Goal: Information Seeking & Learning: Learn about a topic

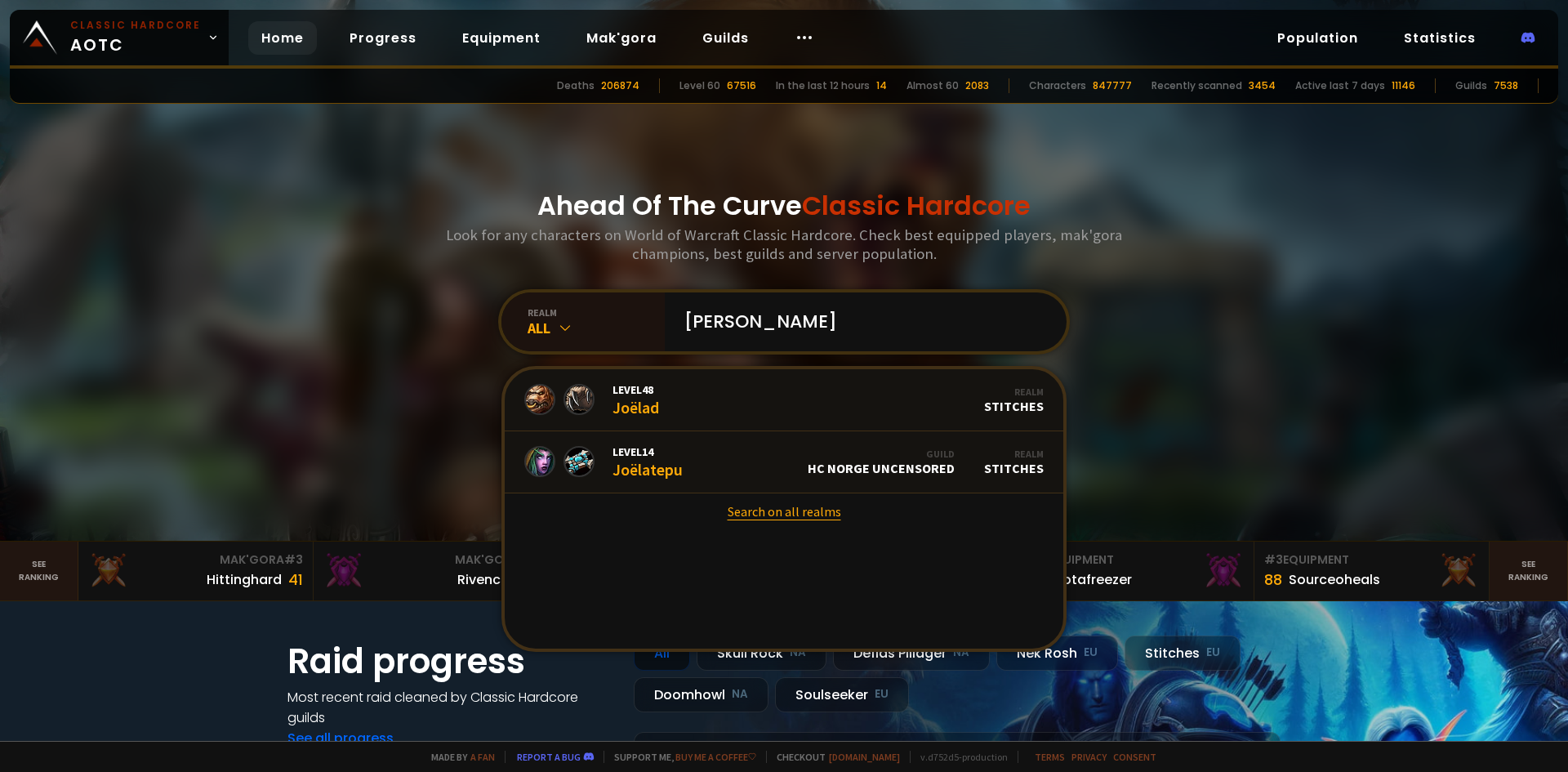
type input "[PERSON_NAME]"
click at [765, 519] on link "Search on all realms" at bounding box center [783, 511] width 559 height 36
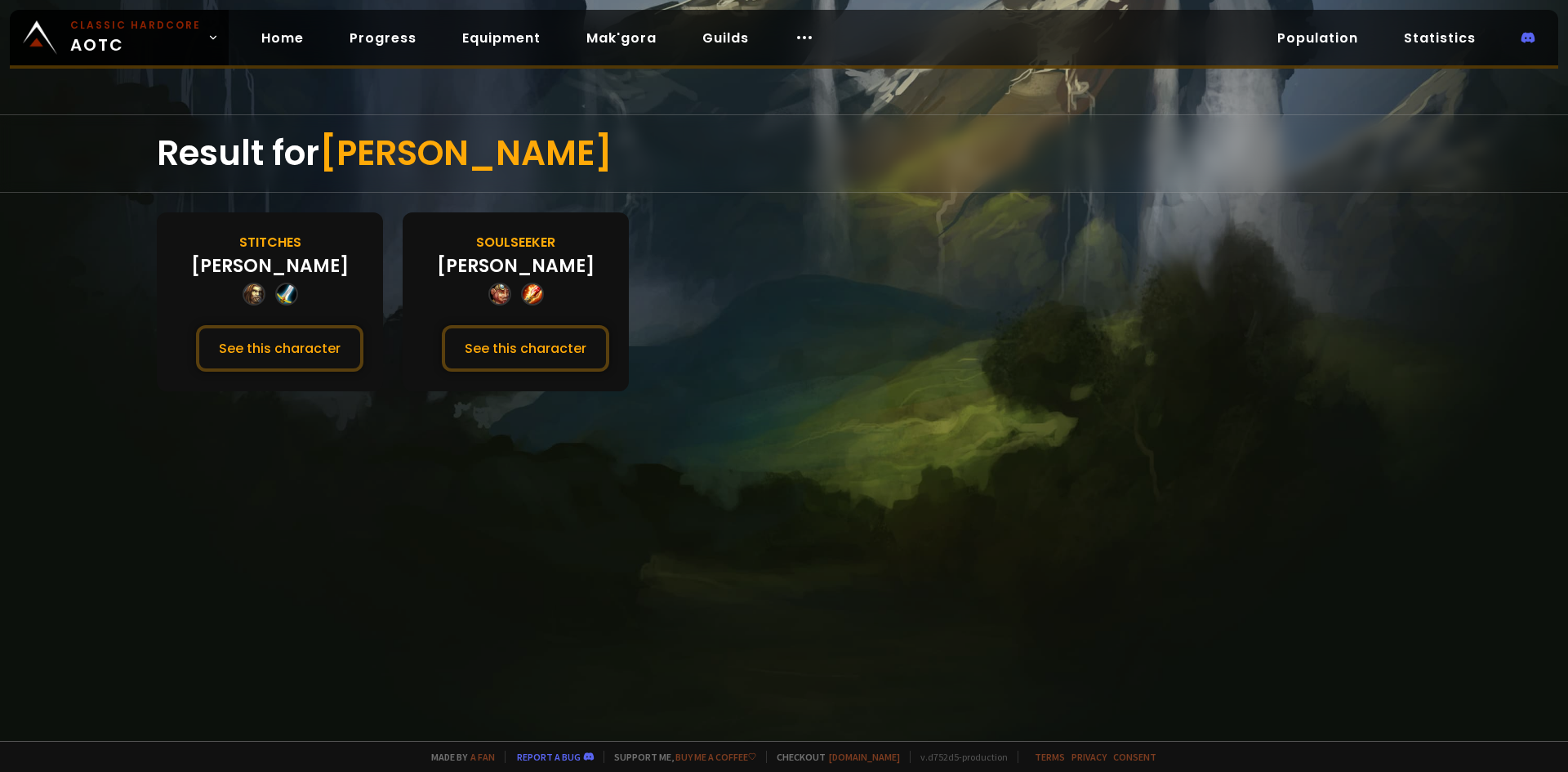
click at [635, 445] on div "Result for Joël Stitches Joël See this character Soulseeker Joël See this chara…" at bounding box center [784, 427] width 1568 height 626
click at [559, 349] on button "See this character" at bounding box center [526, 348] width 168 height 47
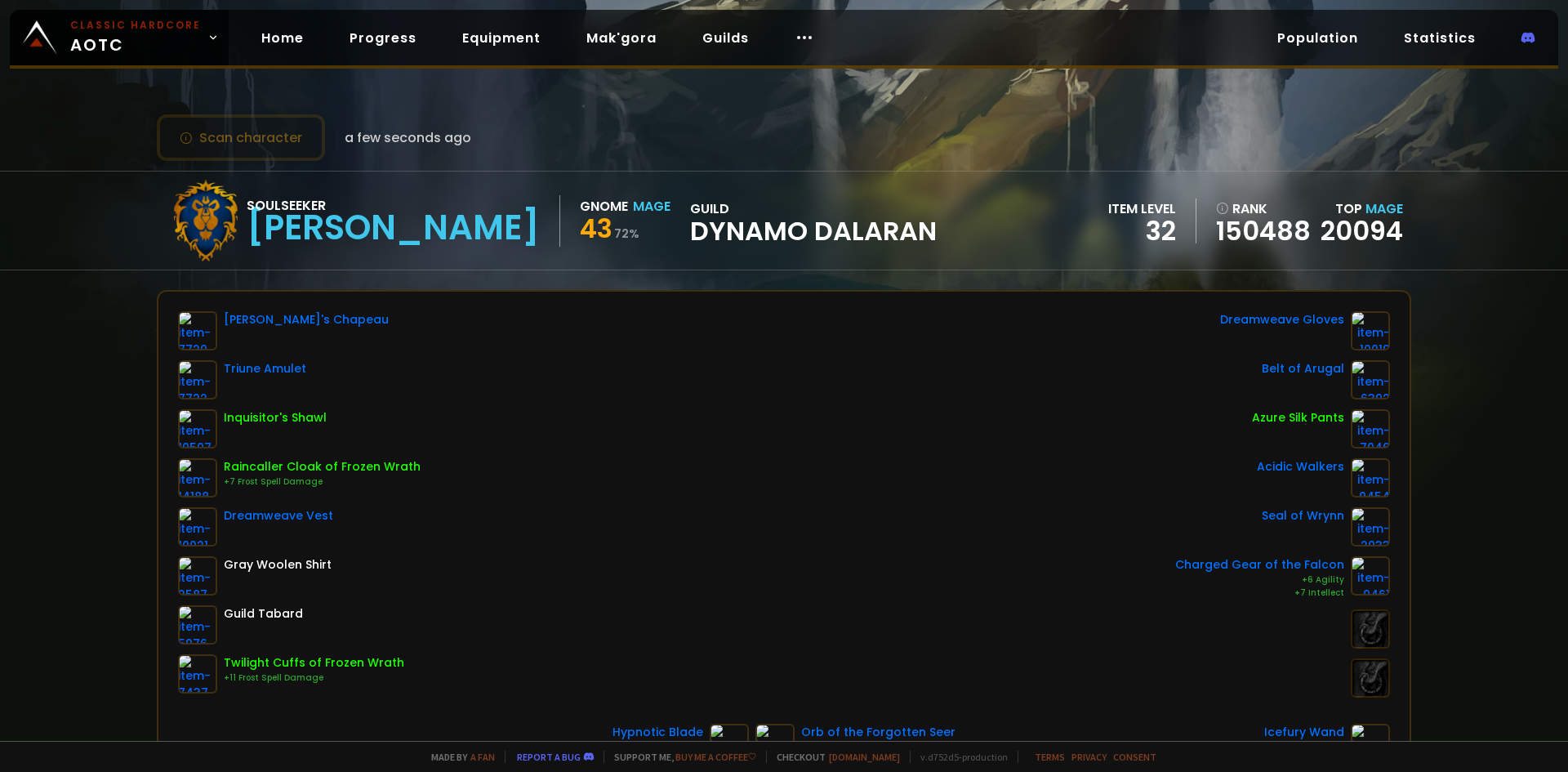
click at [691, 409] on div "Whitemane's Chapeau Triune Amulet Inquisitor's Shawl Raincaller Cloak of Frozen…" at bounding box center [783, 503] width 1211 height 386
drag, startPoint x: 683, startPoint y: 403, endPoint x: 668, endPoint y: 401, distance: 15.1
drag, startPoint x: 668, startPoint y: 401, endPoint x: 654, endPoint y: 392, distance: 16.6
drag, startPoint x: 654, startPoint y: 392, endPoint x: 649, endPoint y: 383, distance: 10.3
click at [649, 383] on div "Whitemane's Chapeau Triune Amulet Inquisitor's Shawl Raincaller Cloak of Frozen…" at bounding box center [783, 503] width 1211 height 386
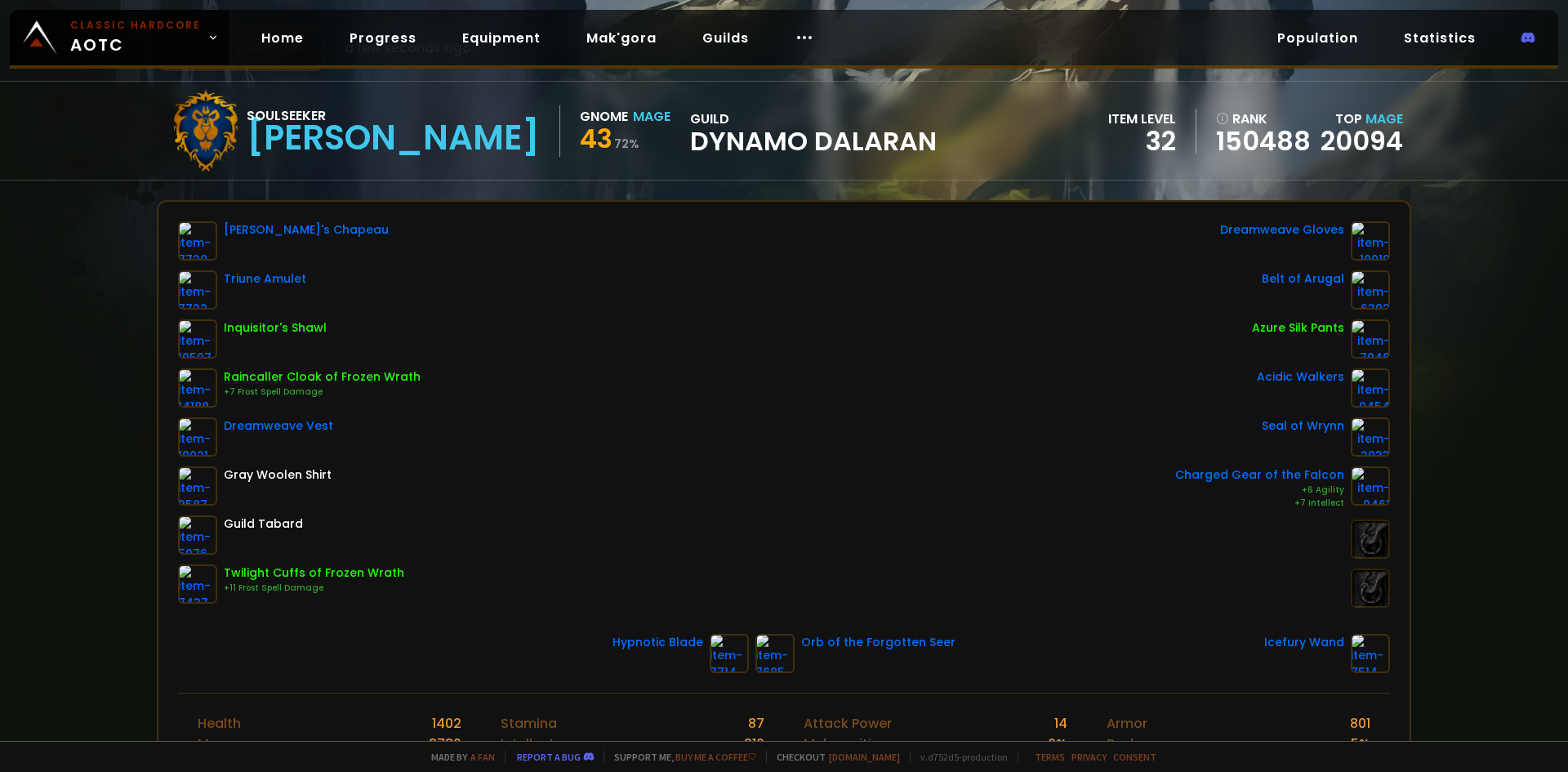
scroll to position [37, 0]
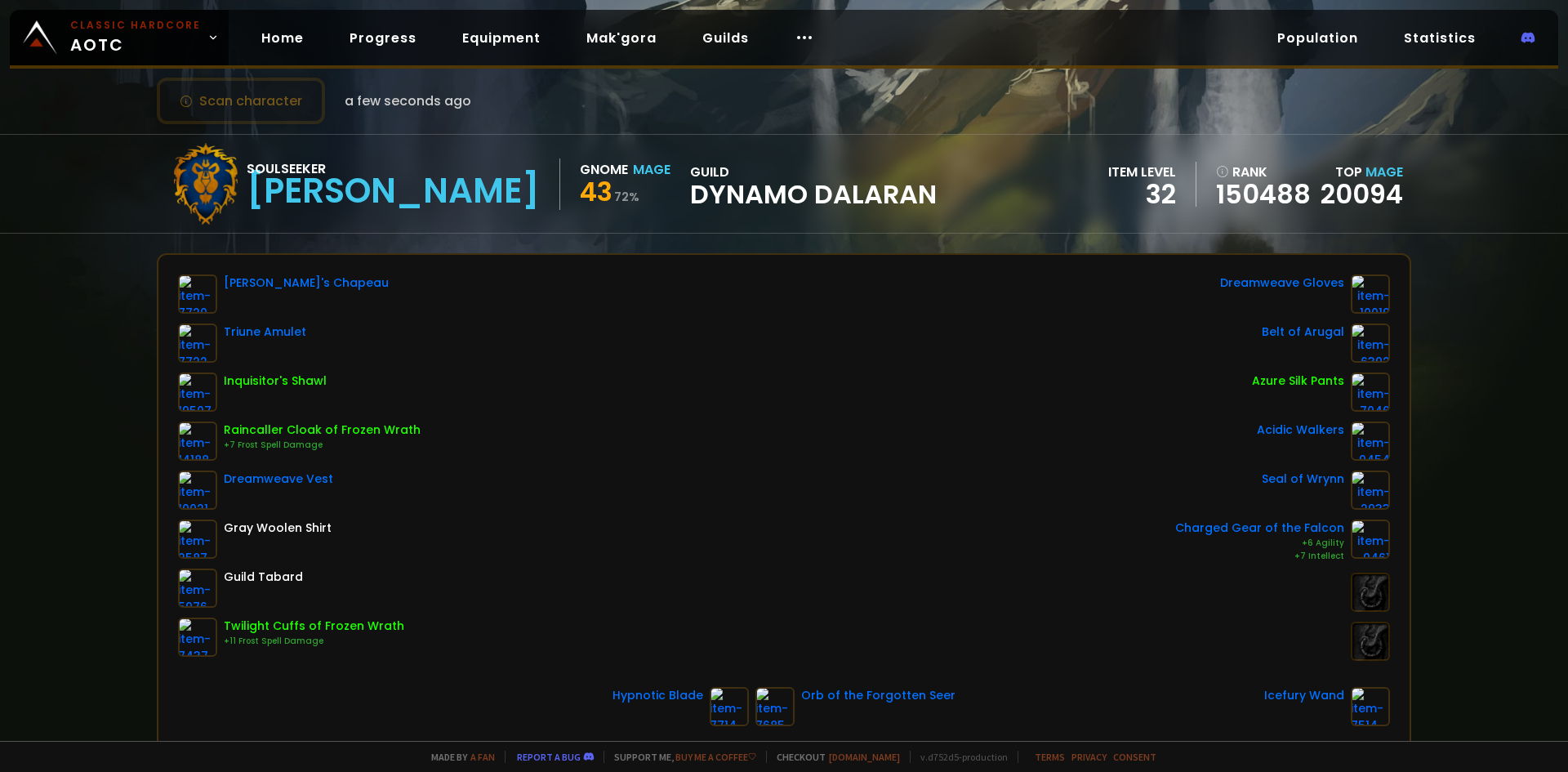
click at [672, 436] on div "Whitemane's Chapeau Triune Amulet Inquisitor's Shawl Raincaller Cloak of Frozen…" at bounding box center [783, 467] width 1211 height 386
drag, startPoint x: 672, startPoint y: 436, endPoint x: 652, endPoint y: 415, distance: 29.0
drag, startPoint x: 652, startPoint y: 415, endPoint x: 647, endPoint y: 403, distance: 13.0
drag, startPoint x: 647, startPoint y: 403, endPoint x: 643, endPoint y: 386, distance: 17.5
drag, startPoint x: 643, startPoint y: 386, endPoint x: 638, endPoint y: 363, distance: 23.5
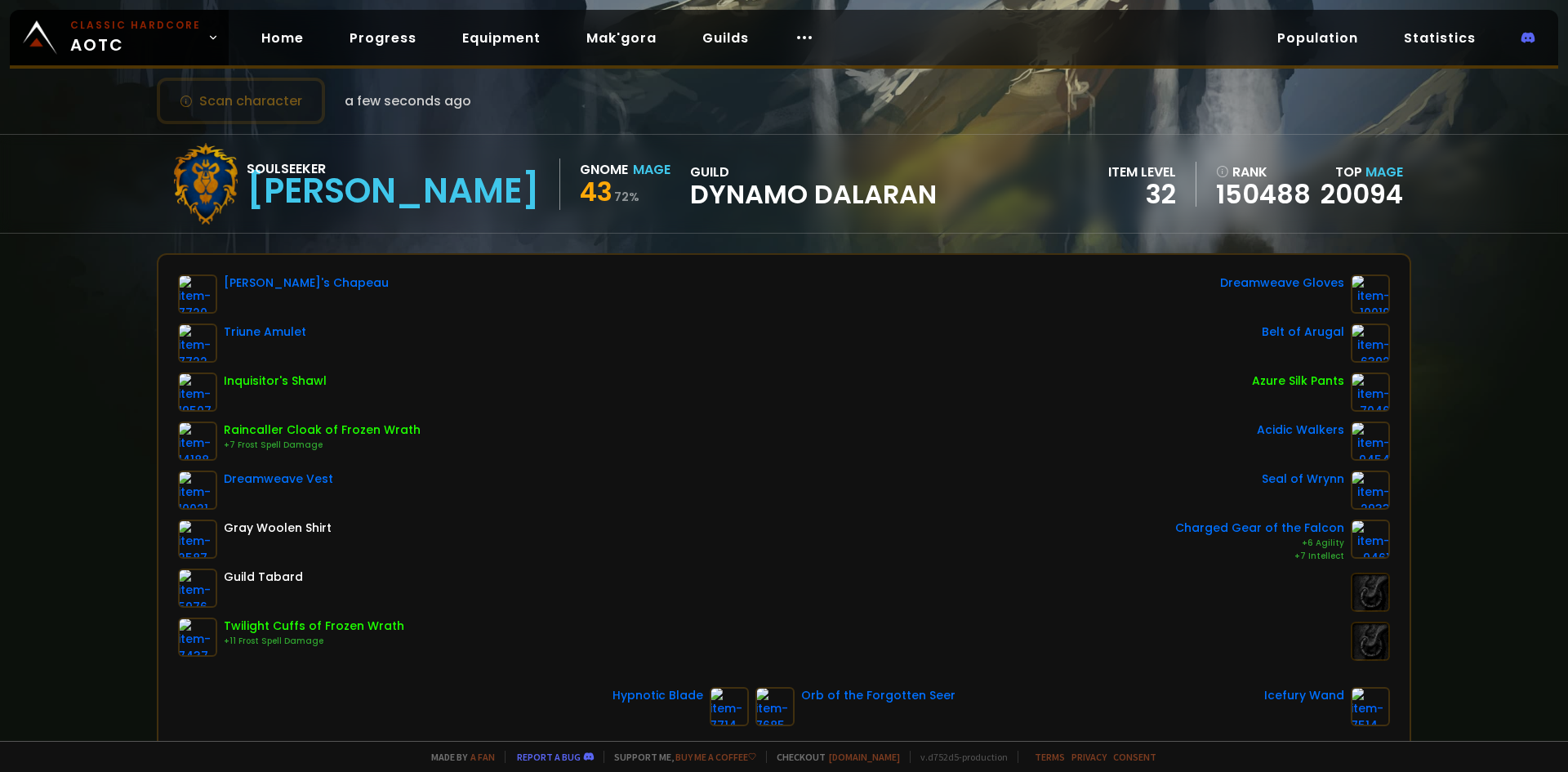
drag, startPoint x: 638, startPoint y: 363, endPoint x: 623, endPoint y: 326, distance: 39.9
click at [623, 326] on div "Whitemane's Chapeau Triune Amulet Inquisitor's Shawl Raincaller Cloak of Frozen…" at bounding box center [783, 467] width 1211 height 386
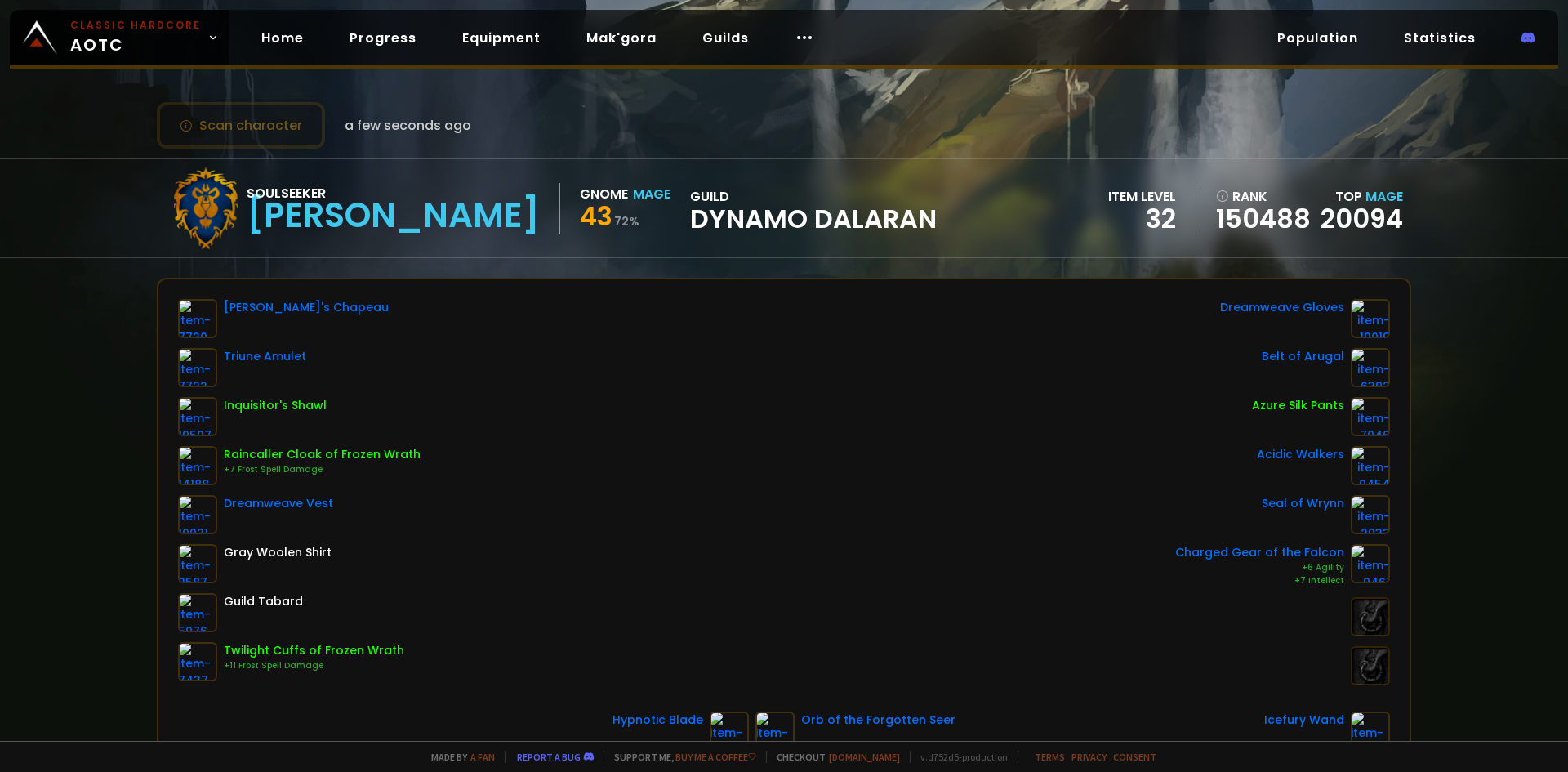
scroll to position [0, 0]
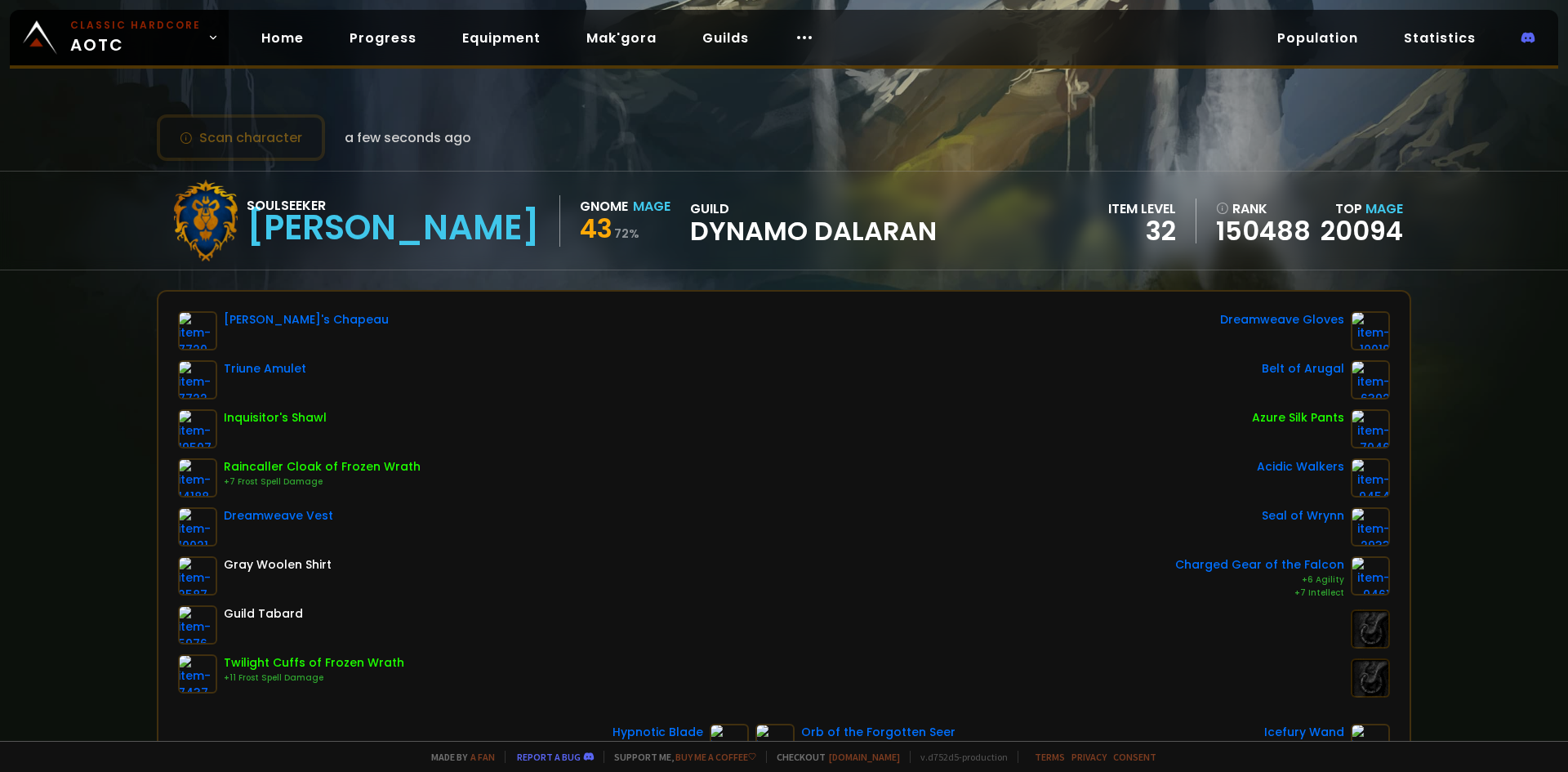
click at [610, 322] on div "Whitemane's Chapeau Triune Amulet Inquisitor's Shawl Raincaller Cloak of Frozen…" at bounding box center [783, 503] width 1211 height 386
drag, startPoint x: 601, startPoint y: 312, endPoint x: 598, endPoint y: 301, distance: 11.4
click at [598, 301] on div "Whitemane's Chapeau Triune Amulet Inquisitor's Shawl Raincaller Cloak of Frozen…" at bounding box center [783, 537] width 1251 height 490
drag, startPoint x: 616, startPoint y: 419, endPoint x: 573, endPoint y: 373, distance: 63.0
drag, startPoint x: 573, startPoint y: 373, endPoint x: 570, endPoint y: 362, distance: 11.4
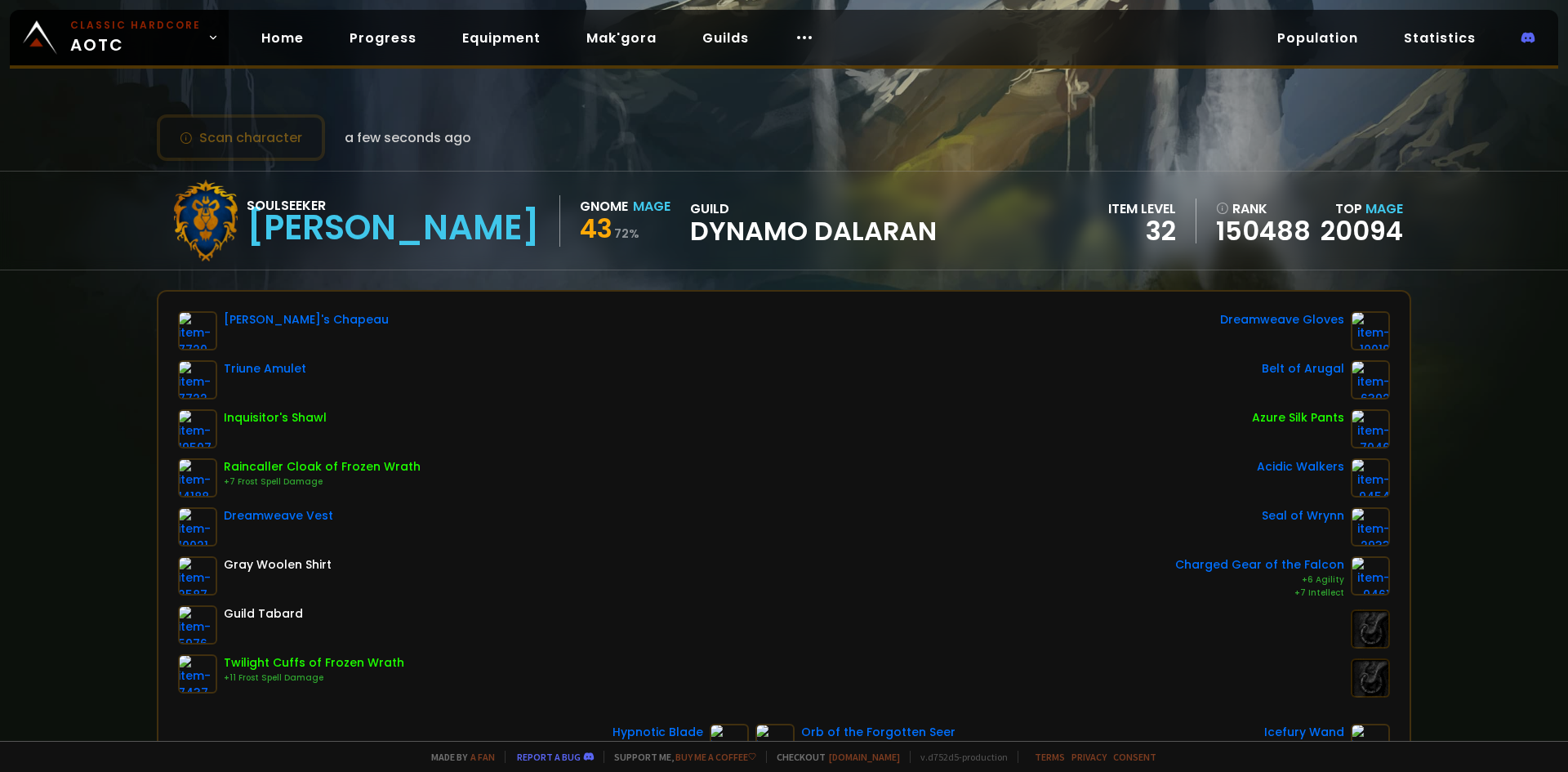
drag, startPoint x: 570, startPoint y: 362, endPoint x: 557, endPoint y: 332, distance: 32.7
click at [557, 332] on div "Whitemane's Chapeau Triune Amulet Inquisitor's Shawl Raincaller Cloak of Frozen…" at bounding box center [783, 503] width 1211 height 386
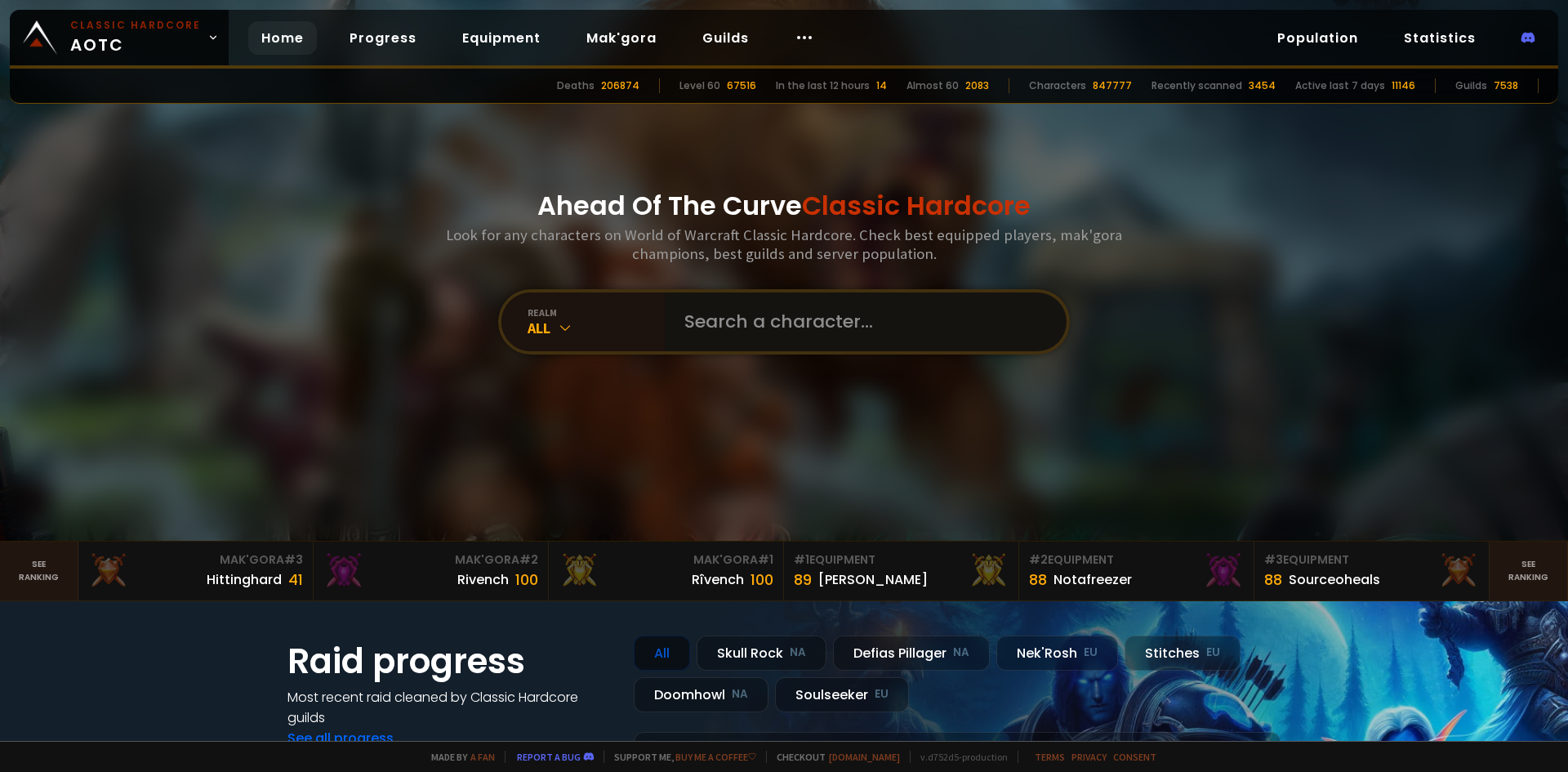
click at [714, 338] on input "text" at bounding box center [860, 322] width 372 height 59
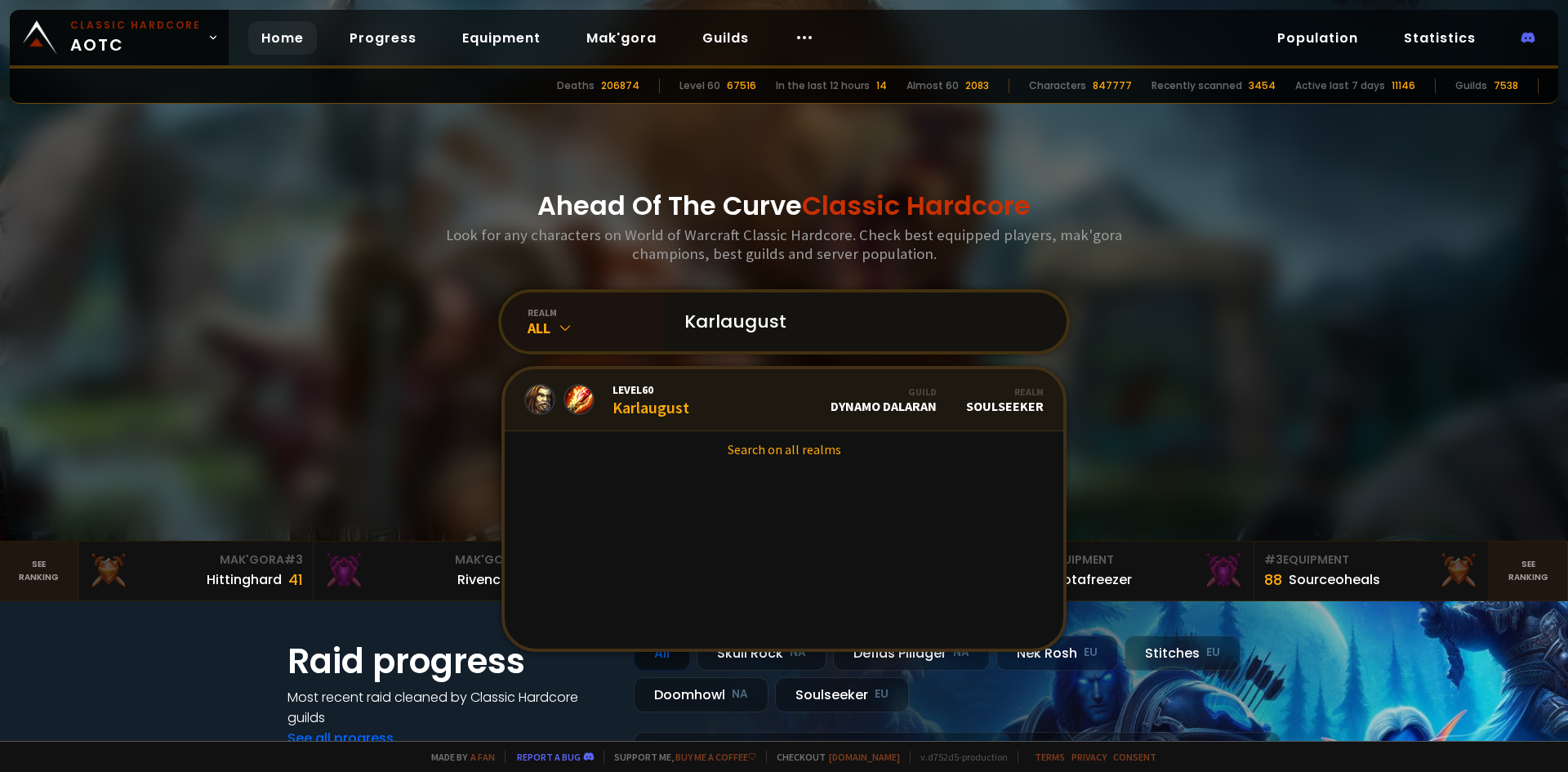
type input "Karlaugust"
click at [701, 402] on link "Level 60 Karlaugust Guild Dynamo Dalaran Realm Soulseeker" at bounding box center [783, 400] width 559 height 62
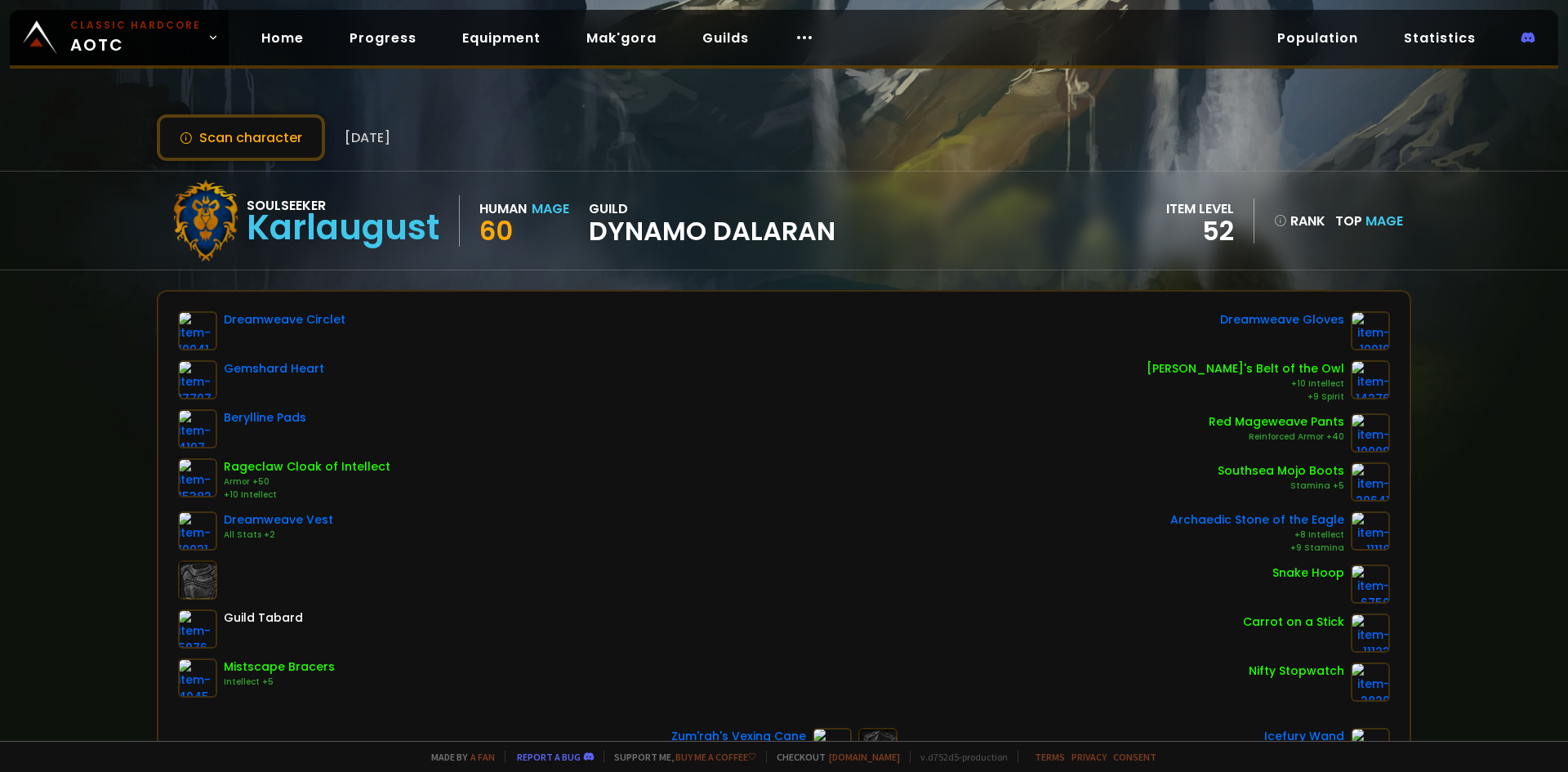
click at [678, 456] on div "Dreamweave Circlet Gemshard Heart Berylline Pads Rageclaw Cloak of Intellect Ar…" at bounding box center [783, 506] width 1211 height 390
click at [762, 464] on div "Dreamweave Circlet Gemshard Heart Berylline Pads Rageclaw Cloak of Intellect Ar…" at bounding box center [783, 506] width 1211 height 390
click at [644, 473] on div "Dreamweave Circlet Gemshard Heart Berylline Pads Rageclaw Cloak of Intellect Ar…" at bounding box center [783, 506] width 1211 height 390
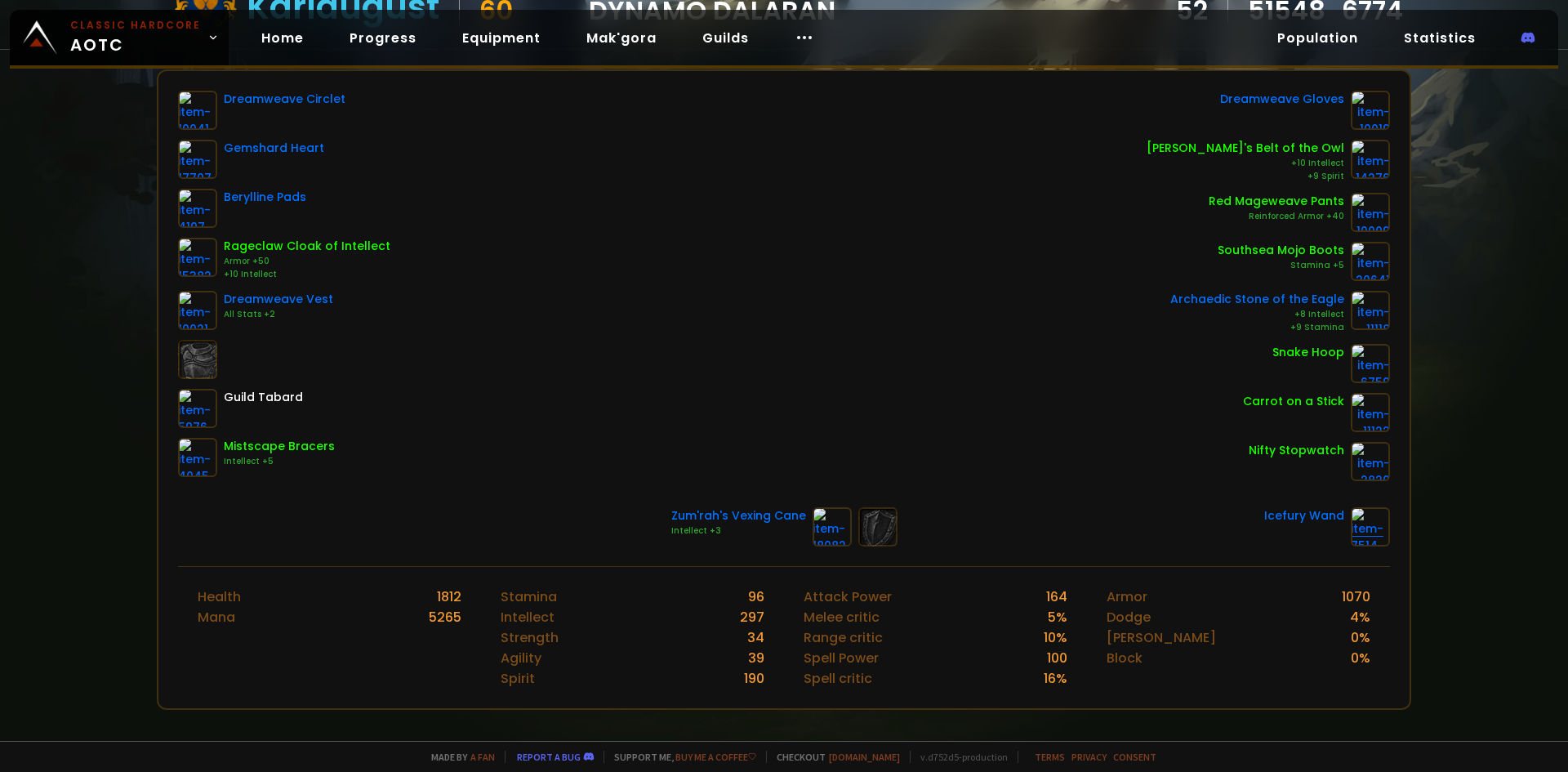
scroll to position [245, 0]
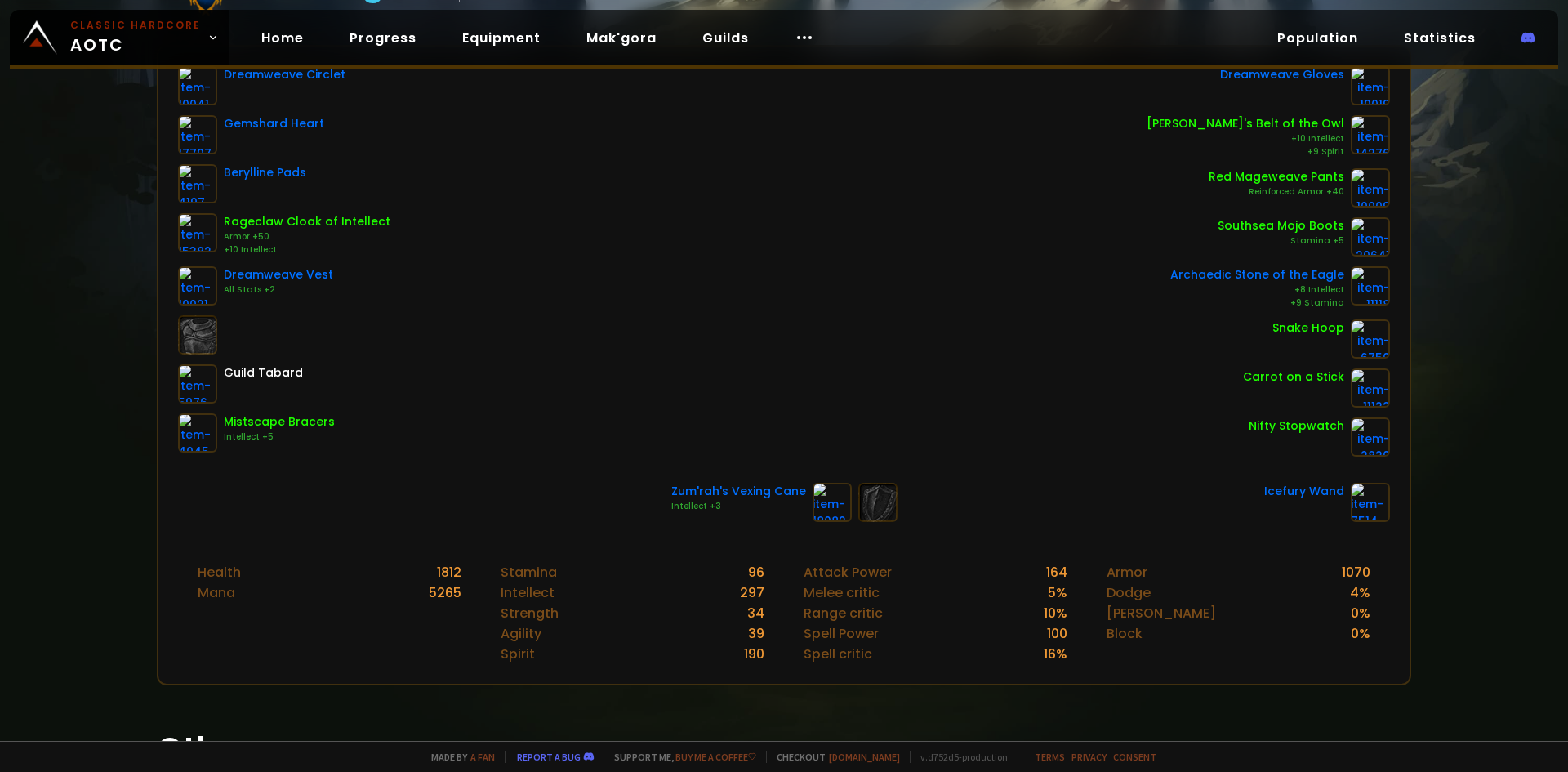
click at [1075, 504] on div "Zum'rah's Vexing Cane Intellect +3 Icefury Wand" at bounding box center [783, 502] width 1211 height 39
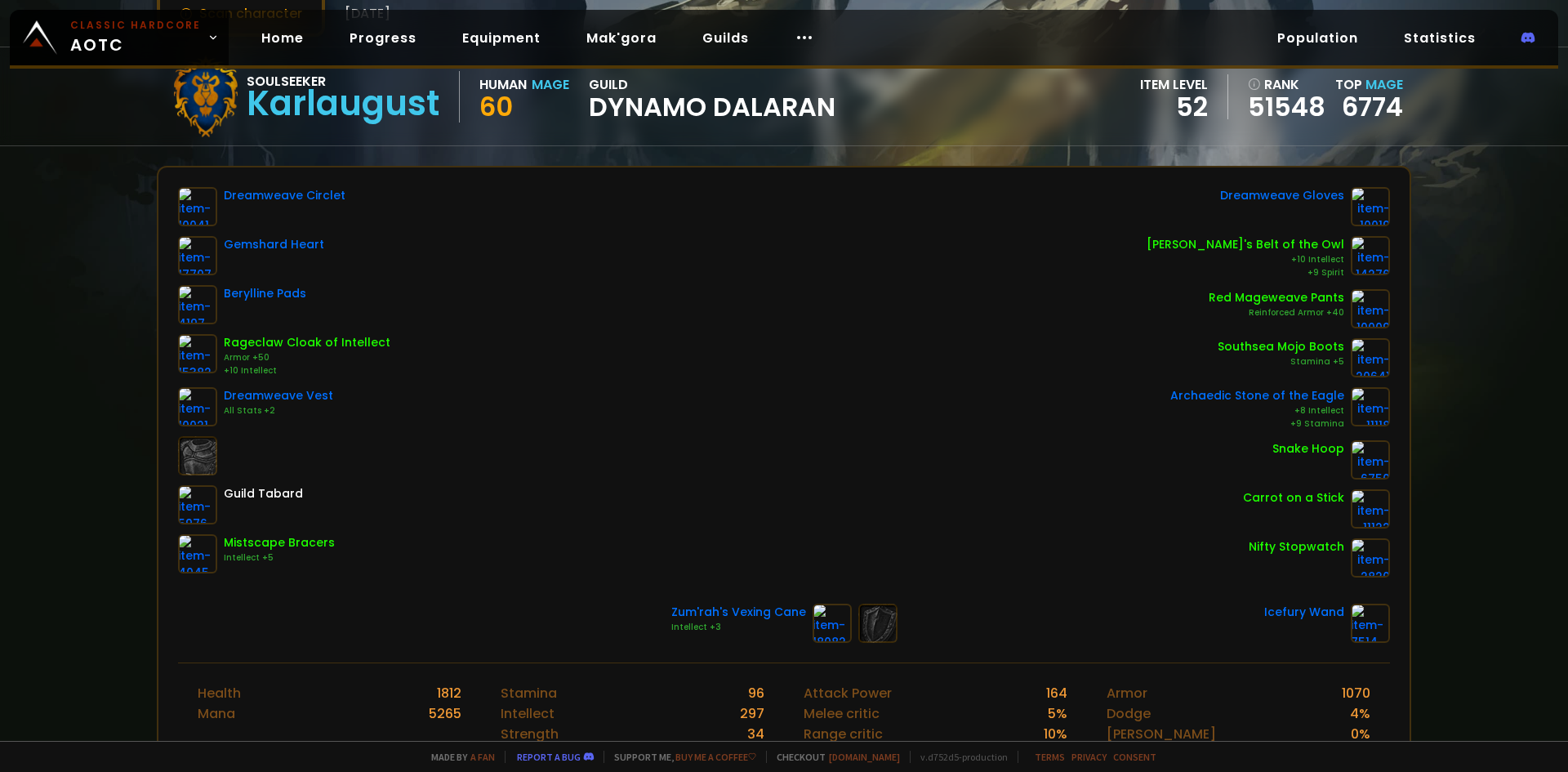
scroll to position [0, 0]
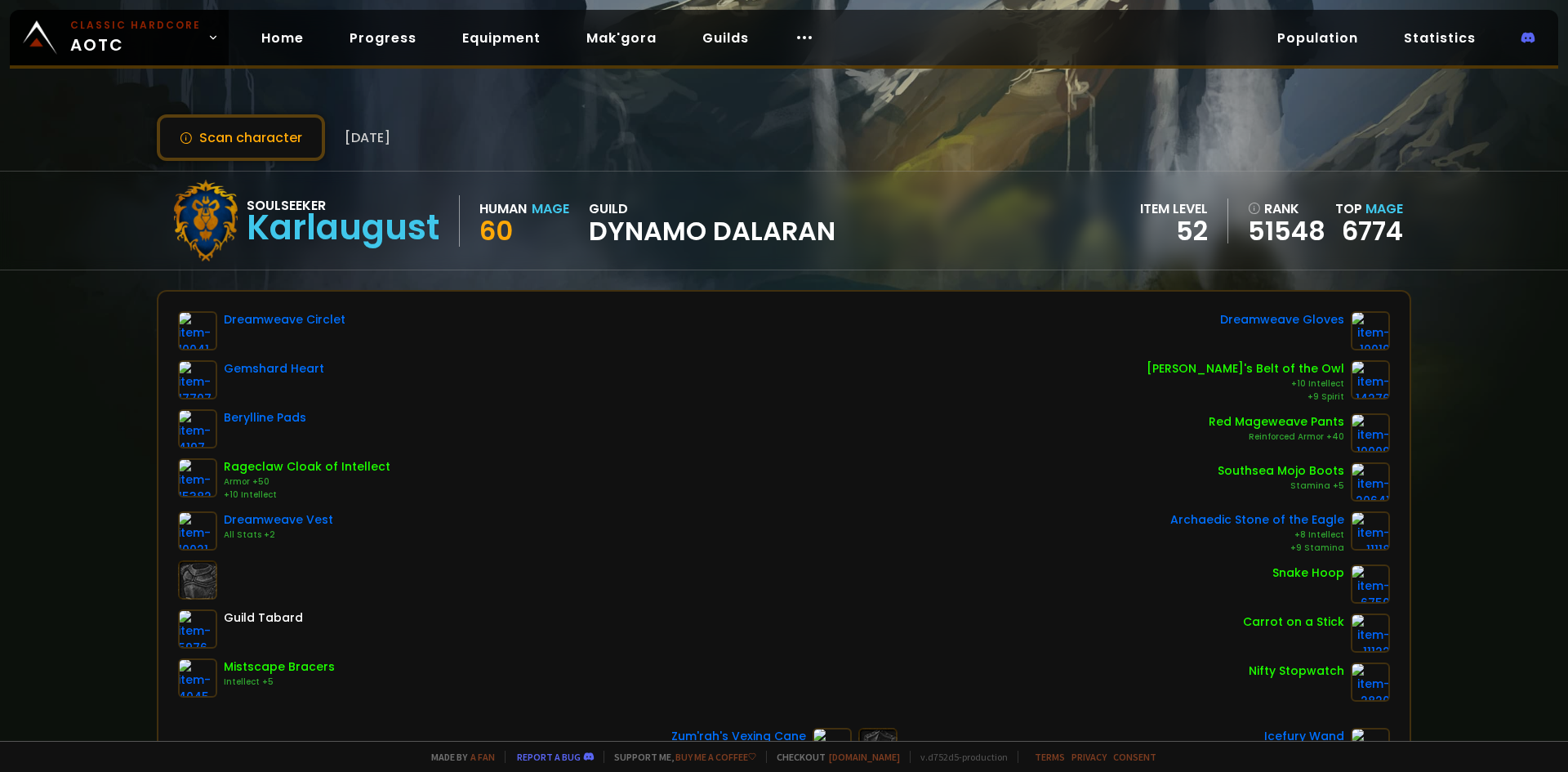
click at [957, 383] on div "Dreamweave Circlet Gemshard Heart Berylline Pads Rageclaw Cloak of Intellect Ar…" at bounding box center [783, 506] width 1211 height 390
click at [1350, 224] on link "6774" at bounding box center [1372, 231] width 61 height 37
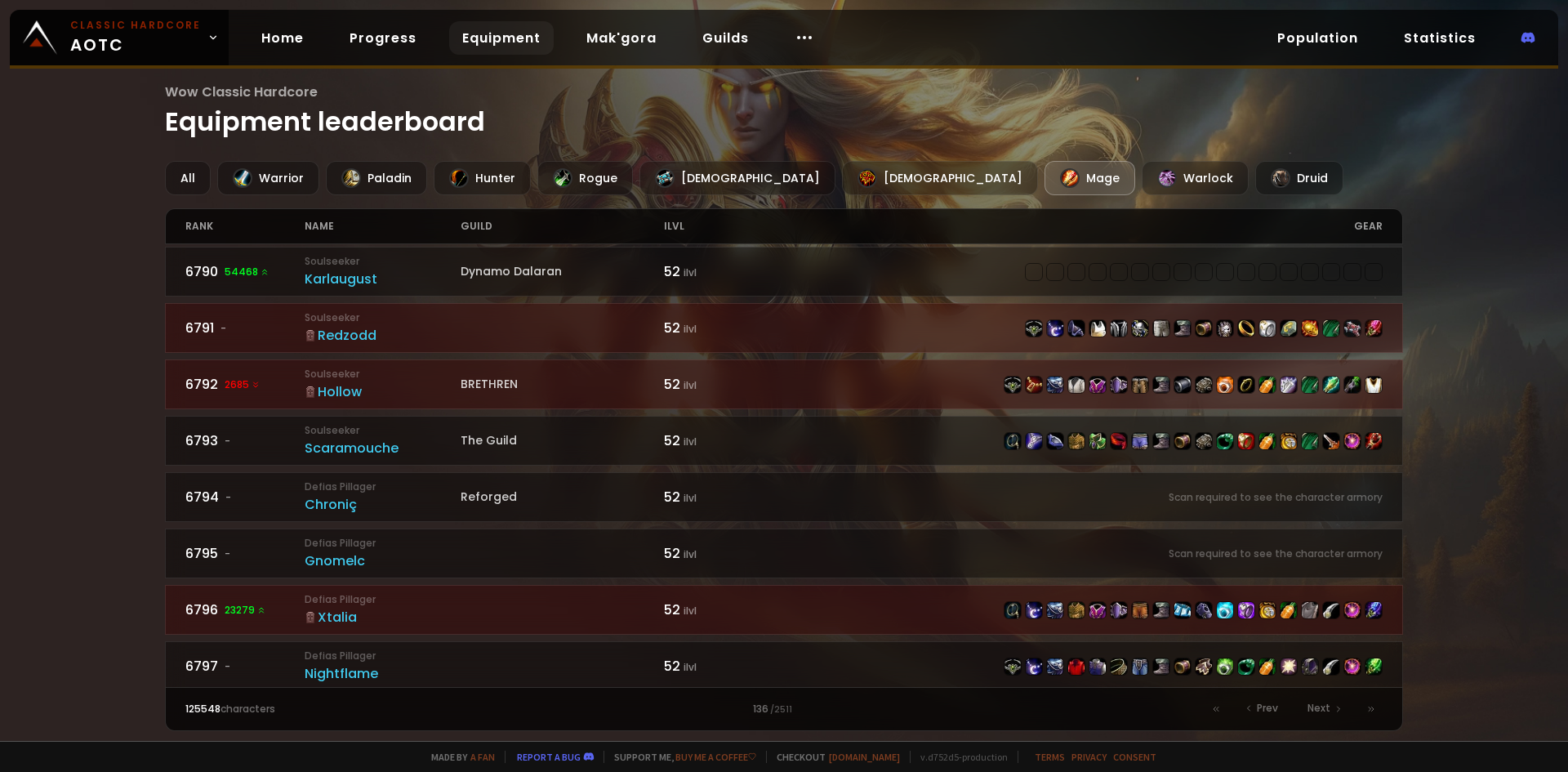
scroll to position [2204, 0]
click at [758, 703] on div "136 / 2511" at bounding box center [783, 708] width 598 height 15
click at [202, 229] on div "rank" at bounding box center [245, 226] width 120 height 35
click at [1230, 709] on div "Prev Next" at bounding box center [1293, 709] width 178 height 22
click at [1224, 709] on div at bounding box center [1216, 709] width 22 height 22
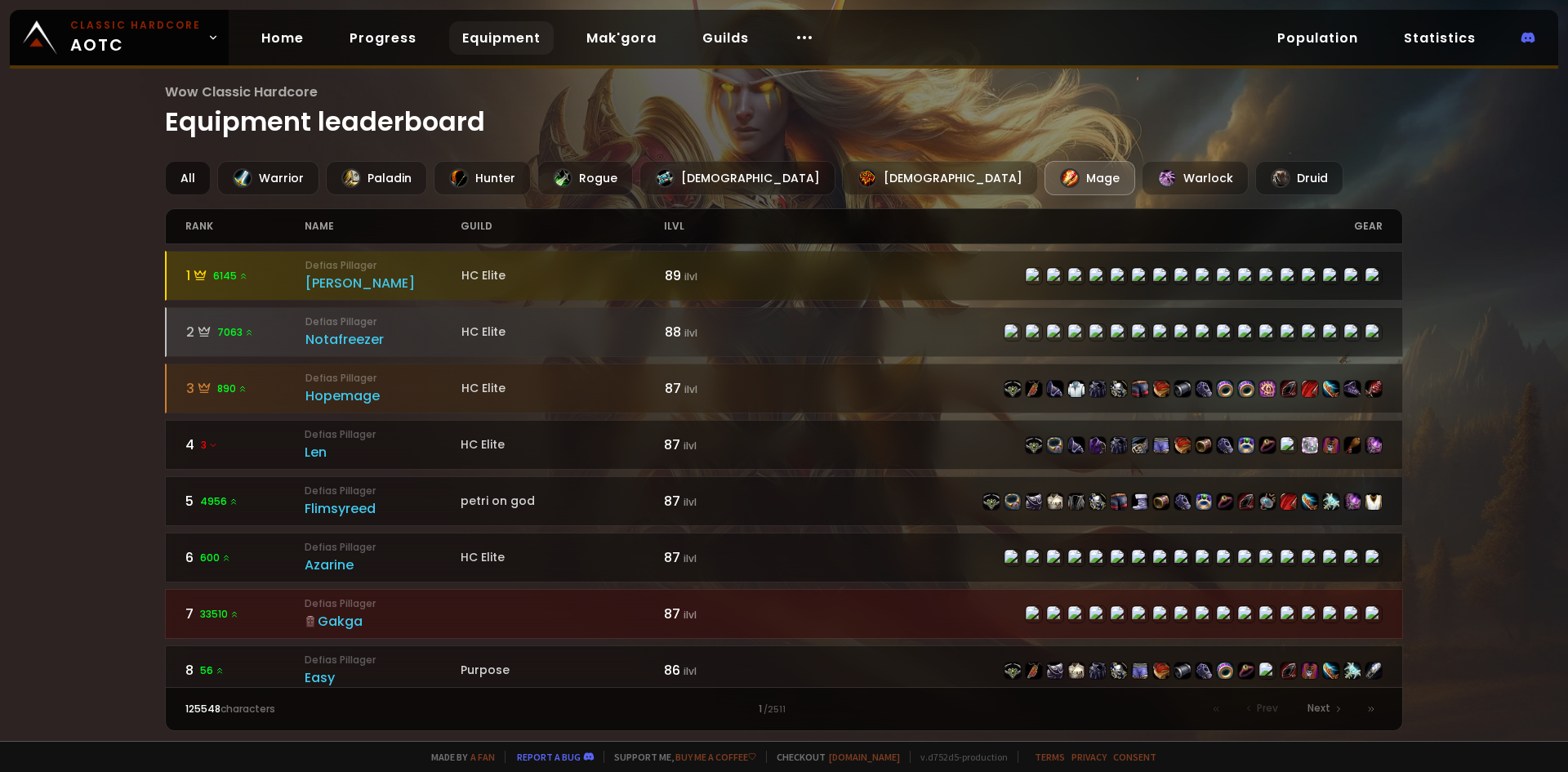
click at [187, 183] on div "All" at bounding box center [187, 178] width 46 height 35
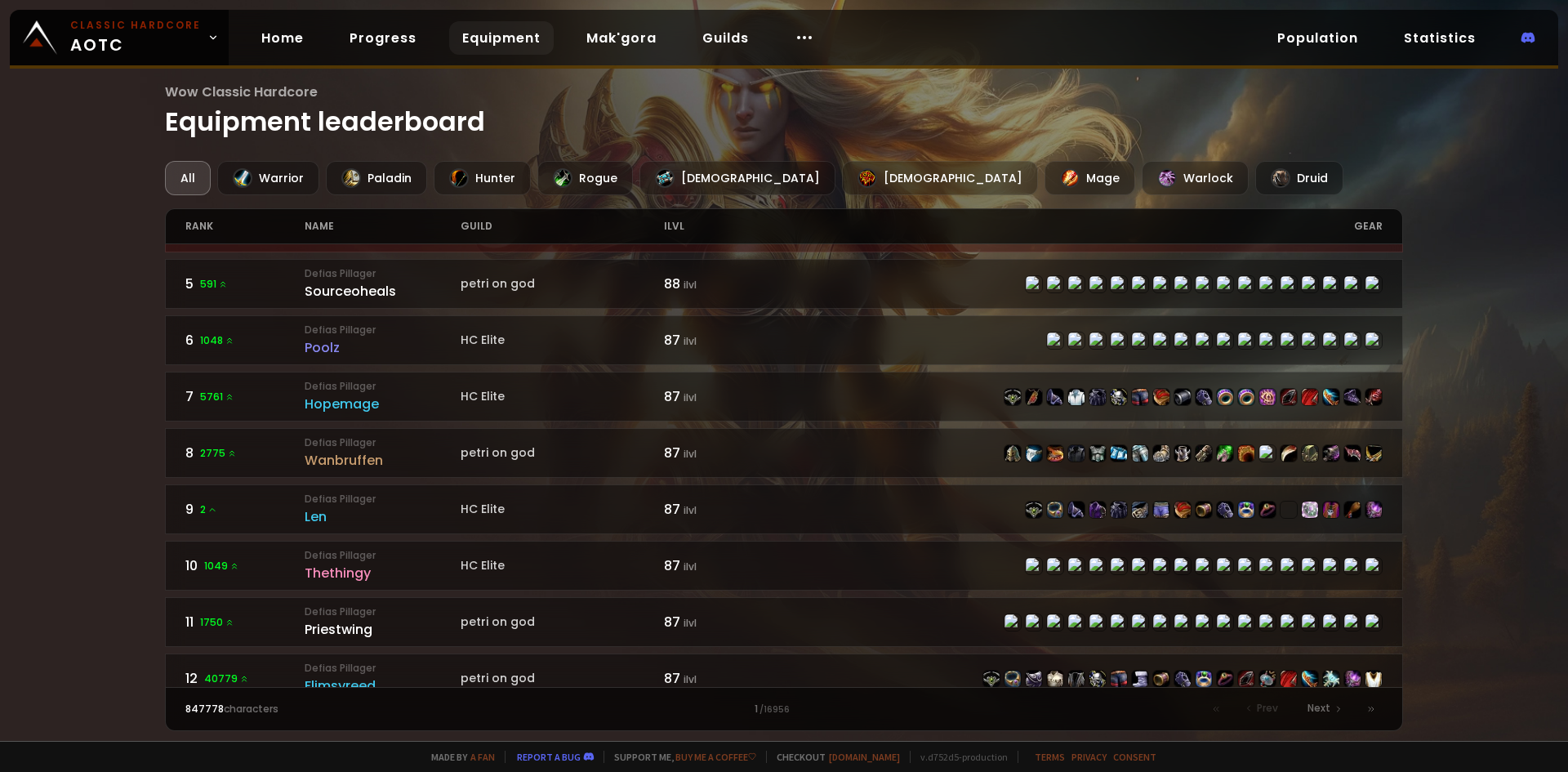
scroll to position [245, 0]
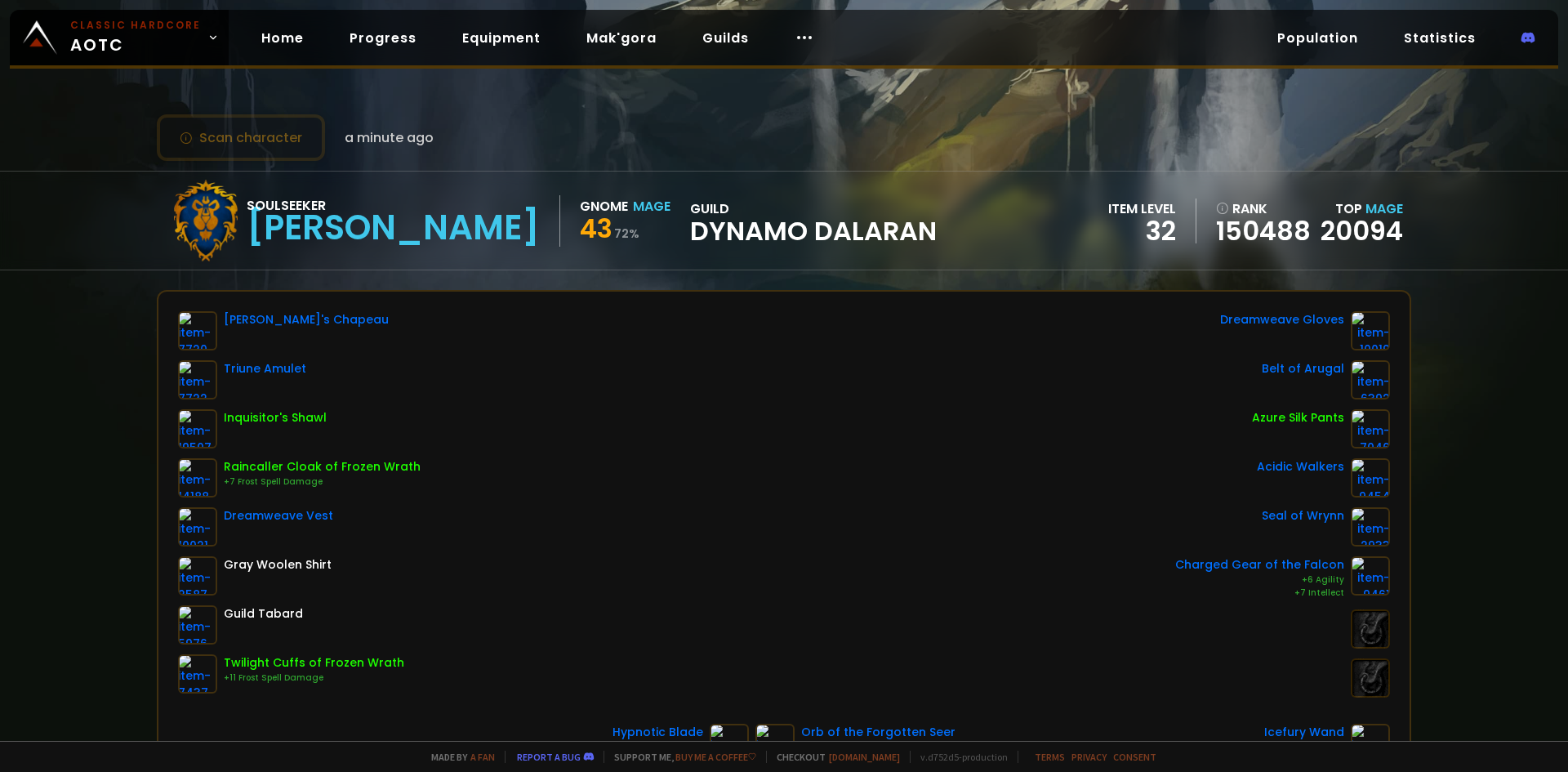
click at [1061, 480] on div "Whitemane's Chapeau Triune Amulet Inquisitor's Shawl Raincaller Cloak of Frozen…" at bounding box center [783, 503] width 1211 height 386
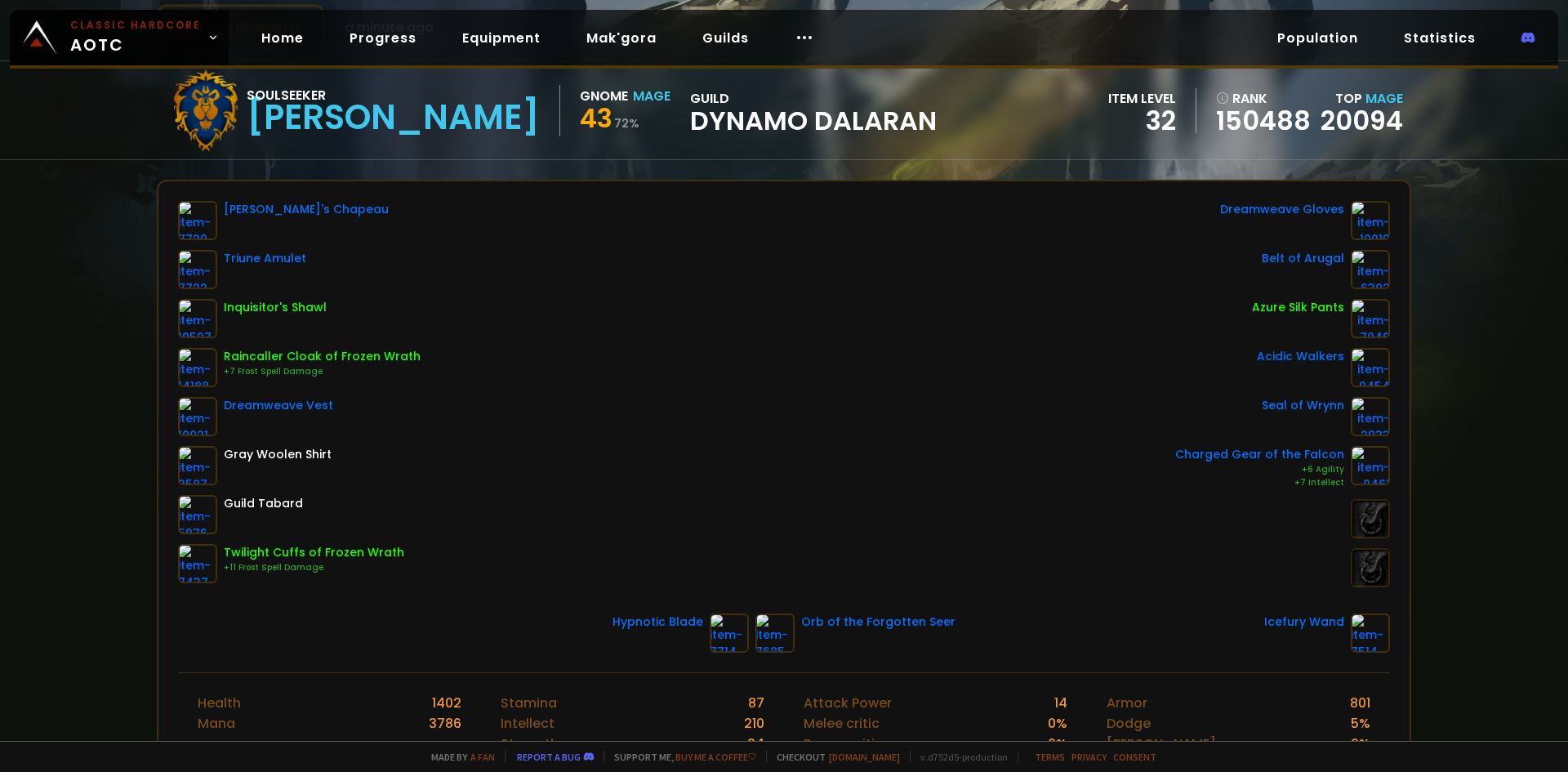
scroll to position [82, 0]
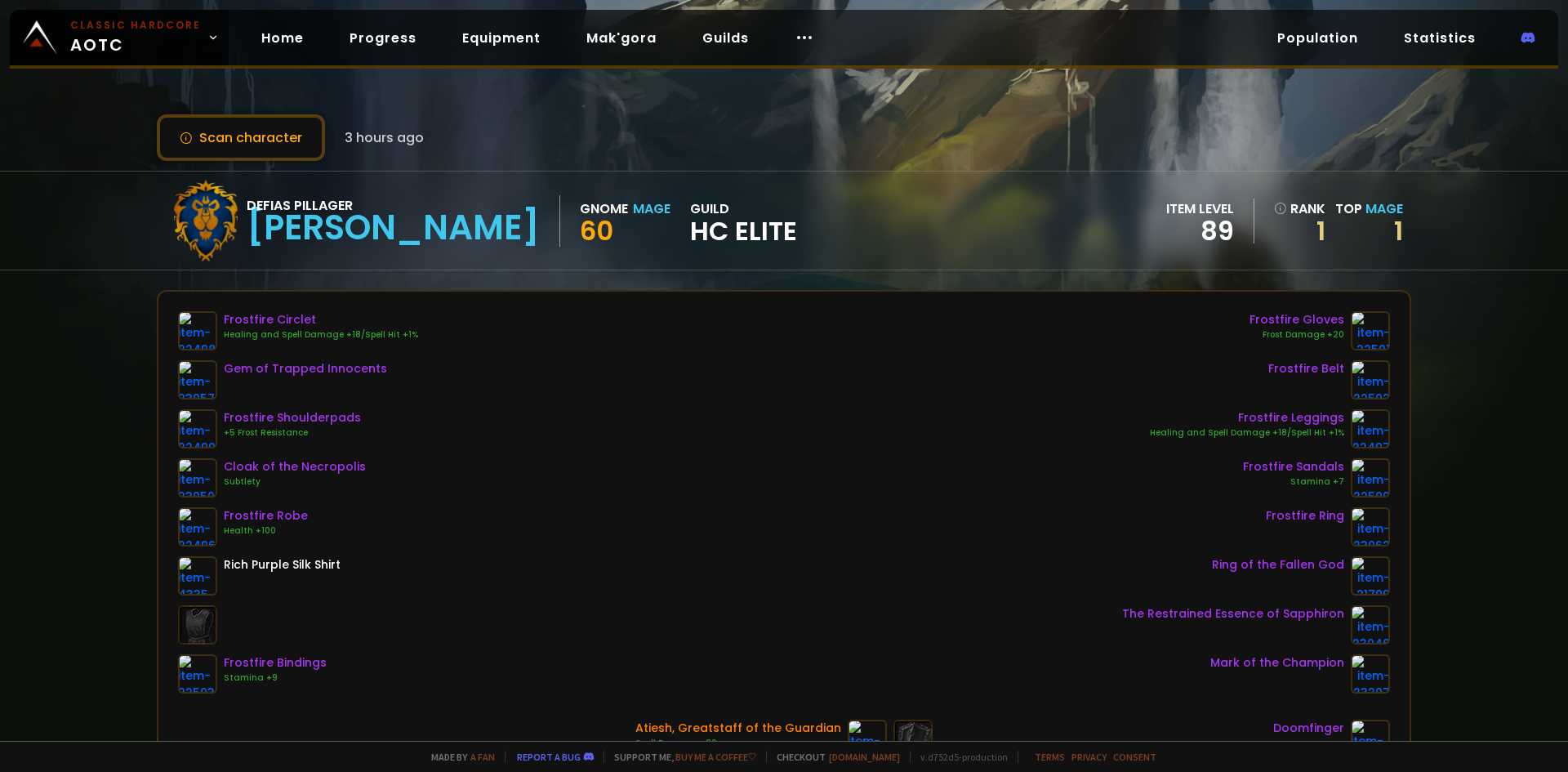
click at [798, 345] on div "Frostfire Circlet Healing and Spell Damage +18/Spell Hit +1% Gem of Trapped Inn…" at bounding box center [783, 502] width 1211 height 383
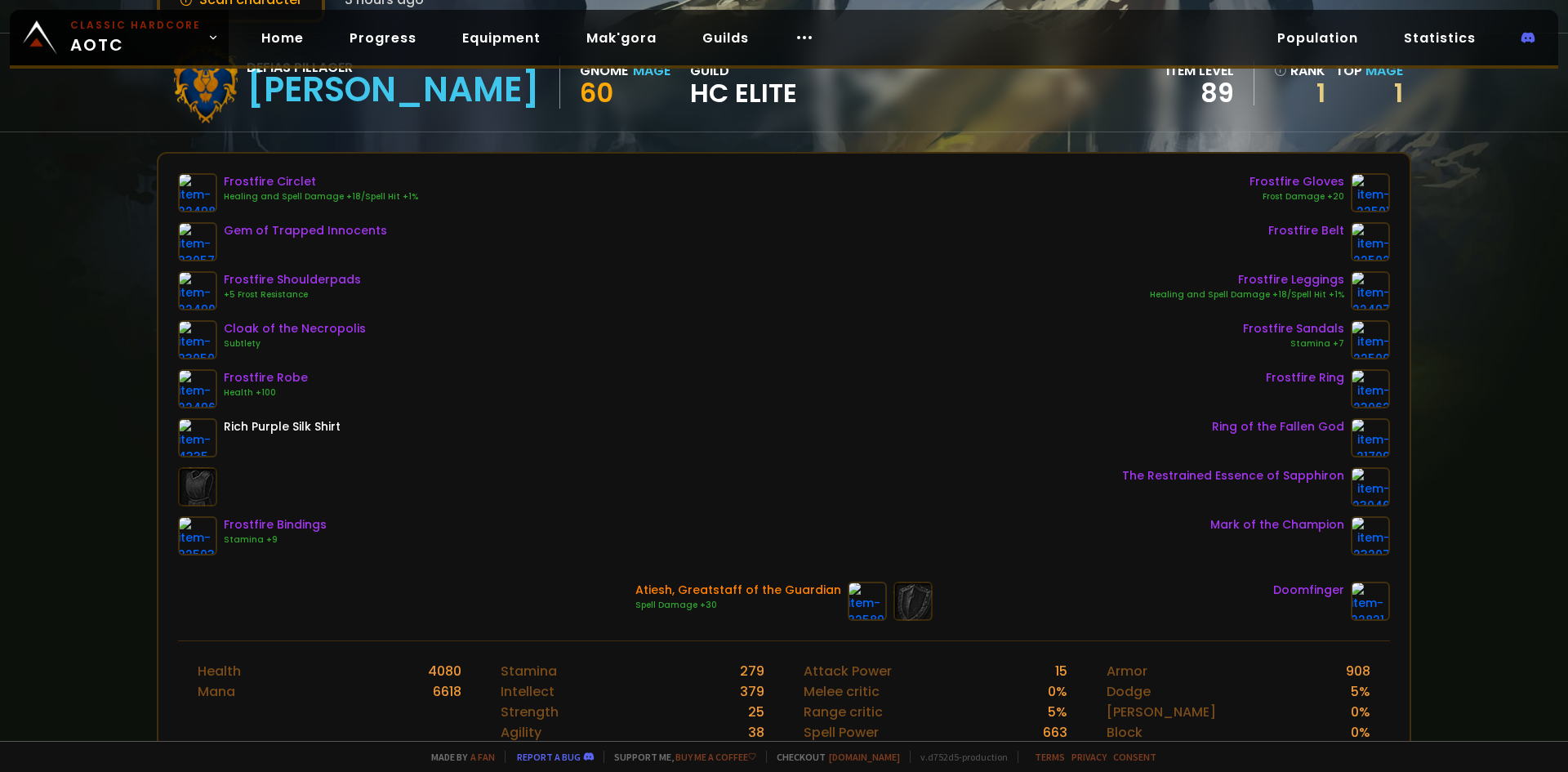
scroll to position [163, 0]
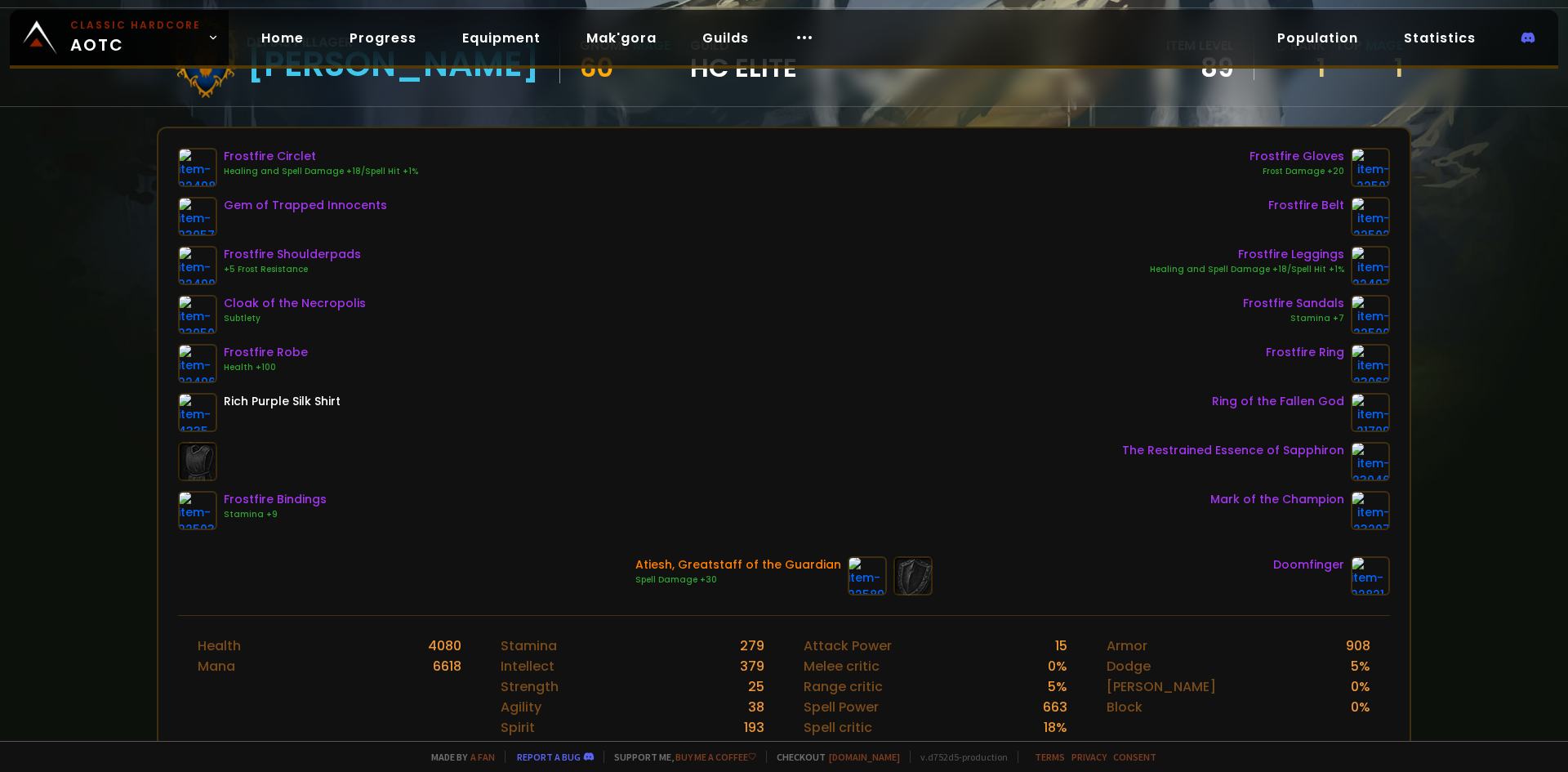
click at [1010, 450] on div "Frostfire Circlet Healing and Spell Damage +18/Spell Hit +1% Gem of Trapped Inn…" at bounding box center [783, 339] width 1211 height 383
click at [1066, 514] on div "Frostfire Circlet Healing and Spell Damage +18/Spell Hit +1% Gem of Trapped Inn…" at bounding box center [783, 339] width 1211 height 383
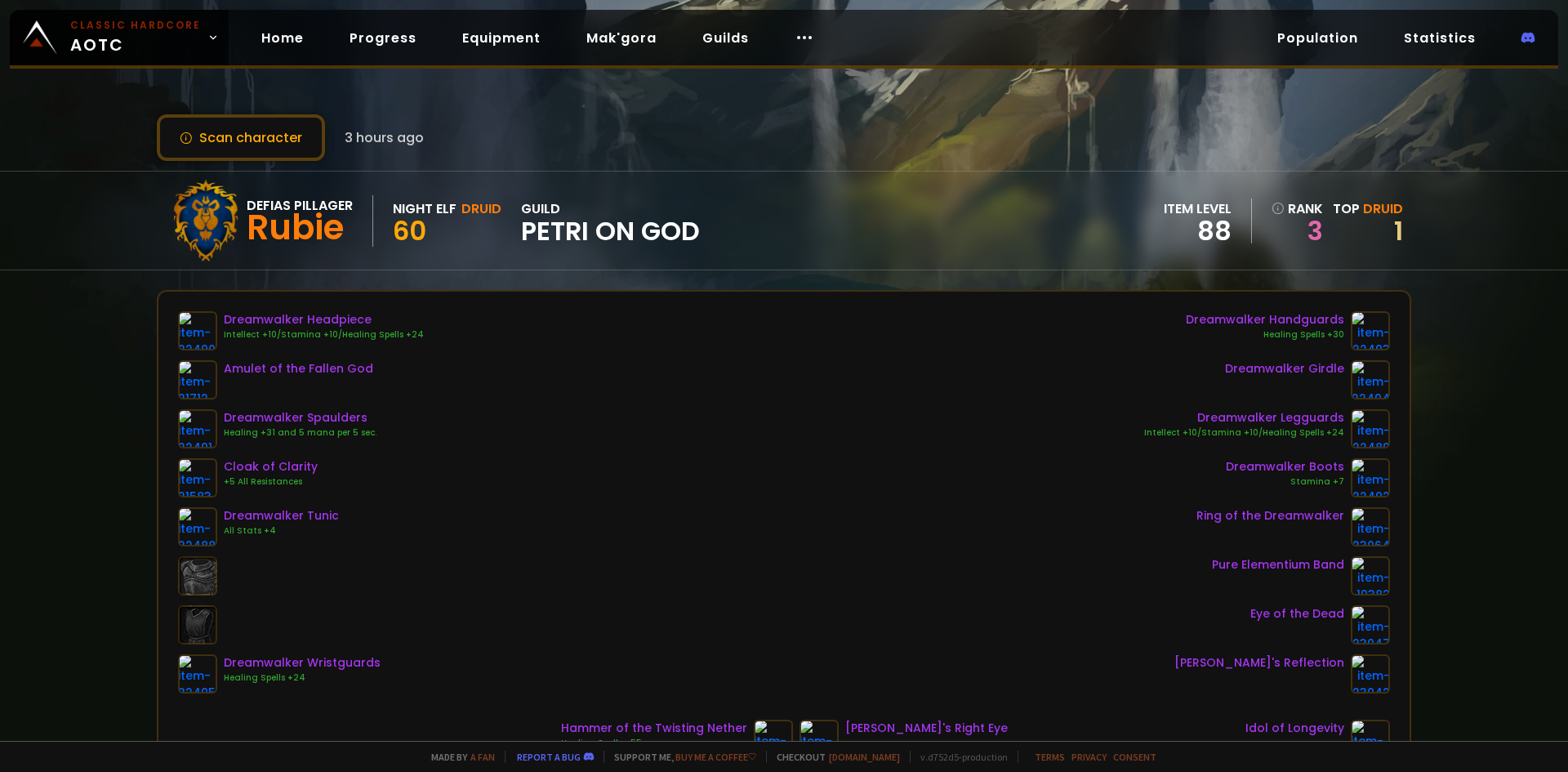
click at [898, 172] on div "Defias Pillager [PERSON_NAME] Night Elf Druid 60 guild petri on god item level …" at bounding box center [784, 220] width 1255 height 98
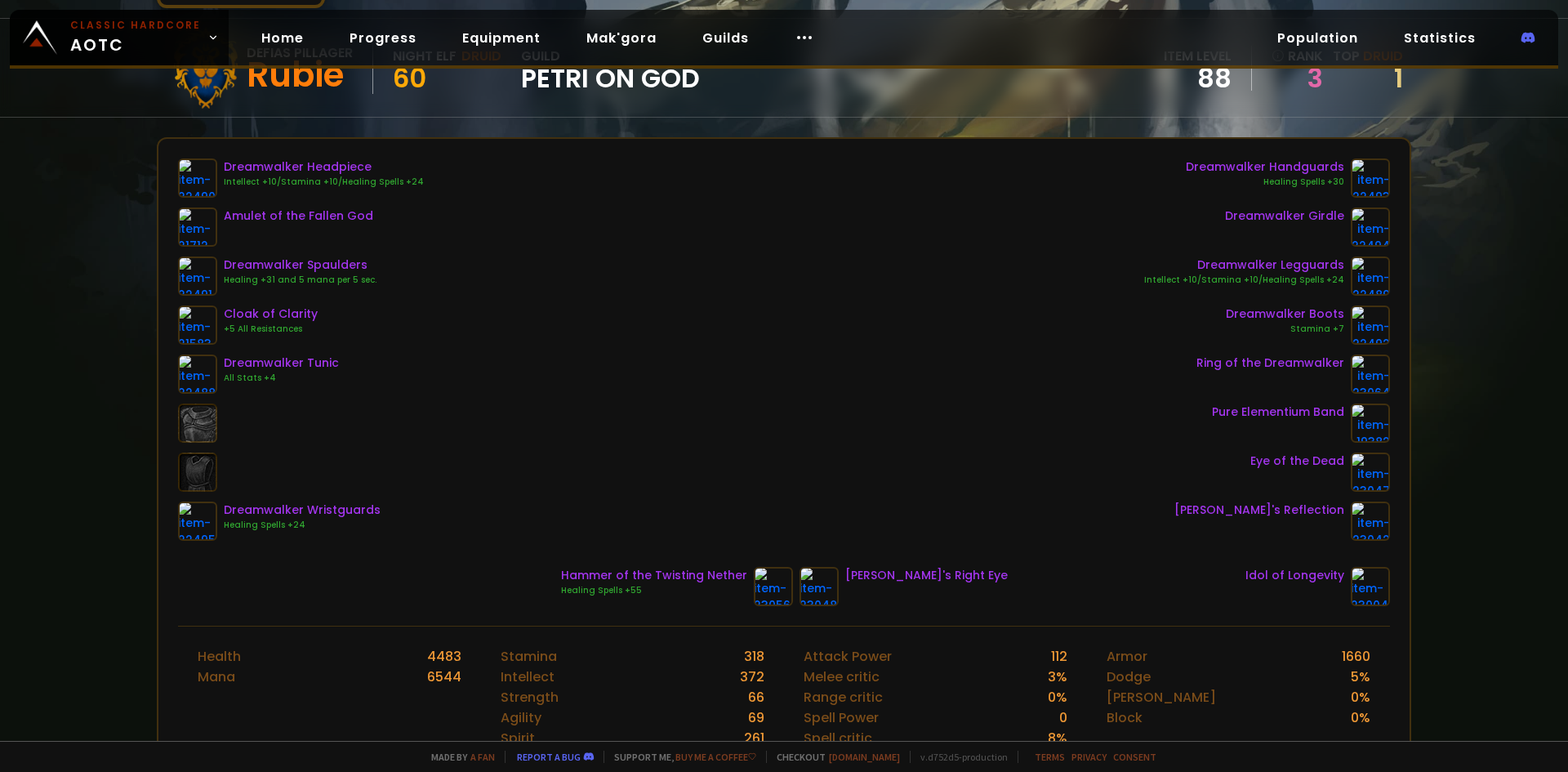
scroll to position [245, 0]
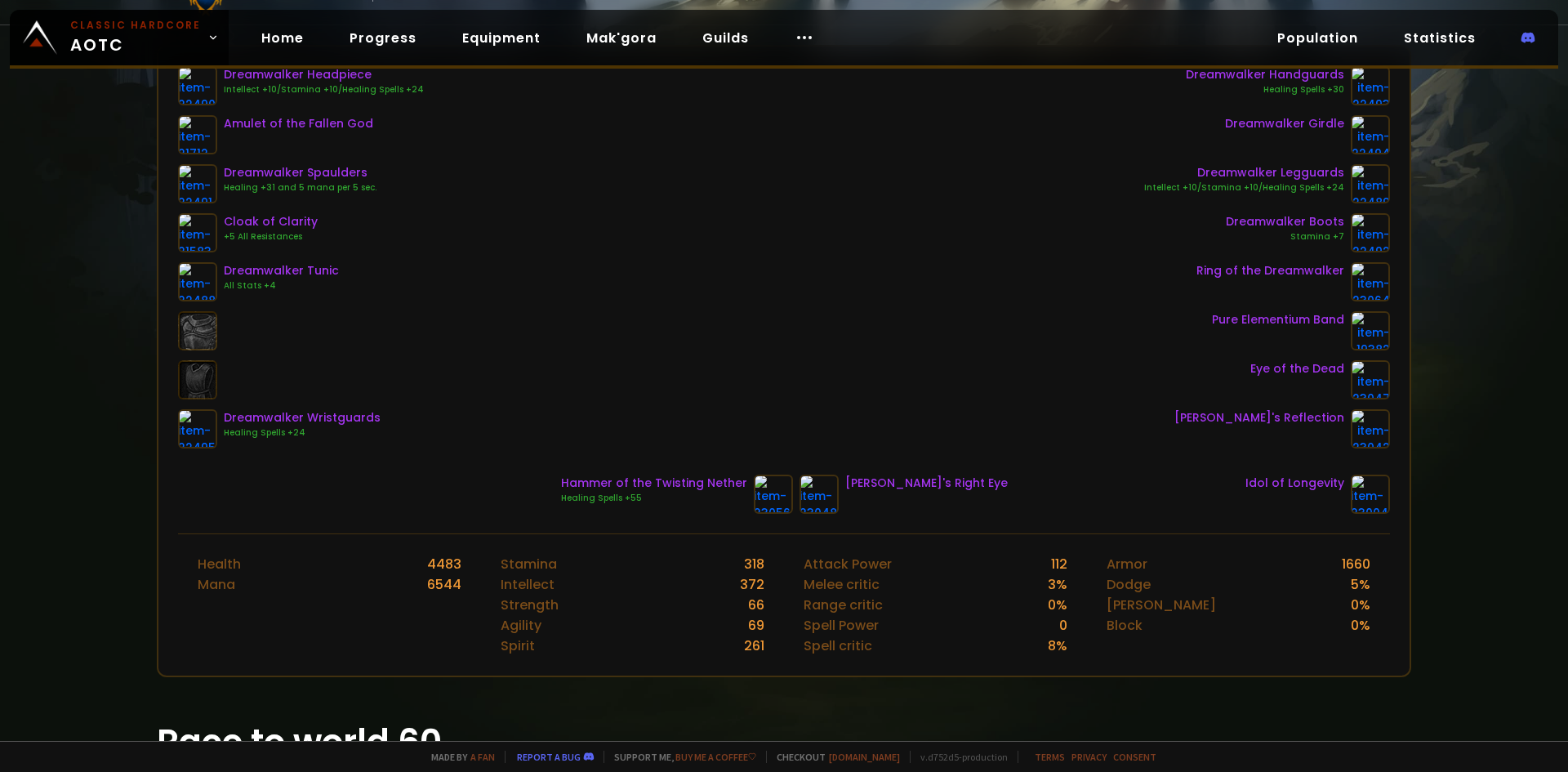
click at [1138, 491] on div "Hammer of the Twisting Nether Healing Spells +55 [PERSON_NAME]'s Right Eye Idol…" at bounding box center [783, 493] width 1211 height 39
